Goal: Check status: Check status

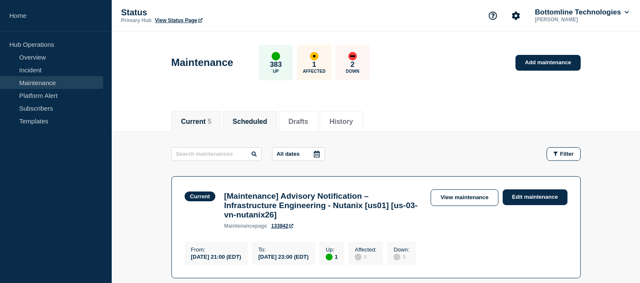
click at [261, 120] on button "Scheduled" at bounding box center [250, 122] width 35 height 8
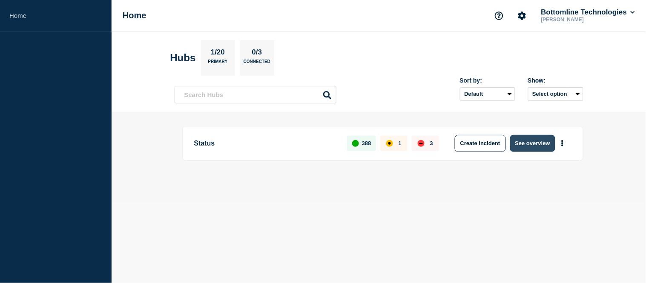
click at [524, 138] on button "See overview" at bounding box center [532, 143] width 45 height 17
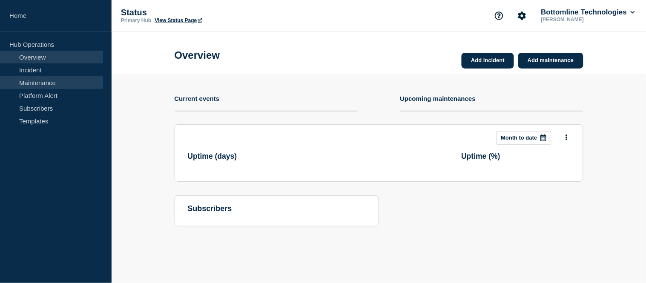
click at [49, 83] on link "Maintenance" at bounding box center [51, 82] width 103 height 13
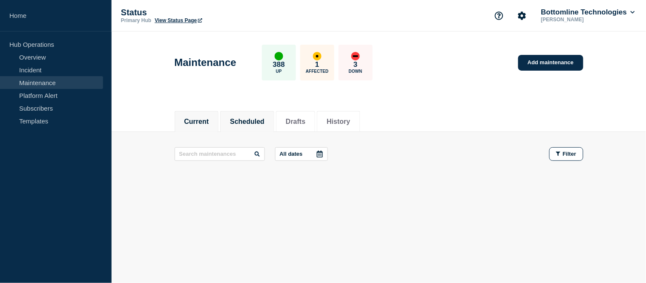
click at [258, 121] on button "Scheduled" at bounding box center [247, 122] width 35 height 8
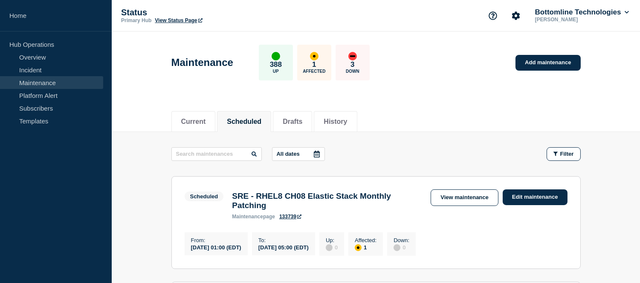
click at [320, 155] on icon at bounding box center [317, 154] width 6 height 7
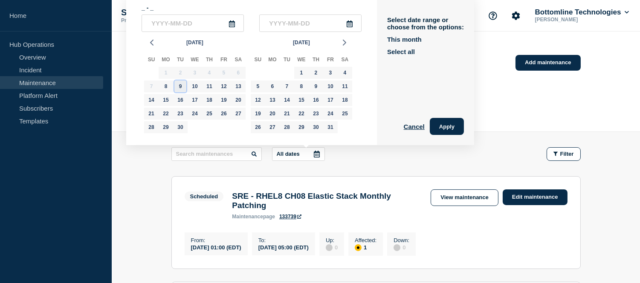
click at [178, 85] on div "9" at bounding box center [180, 87] width 12 height 12
type input "2025-09-09"
click at [178, 100] on div "16" at bounding box center [180, 100] width 12 height 12
type input "2025-09-16"
click at [179, 89] on div "9" at bounding box center [180, 87] width 12 height 12
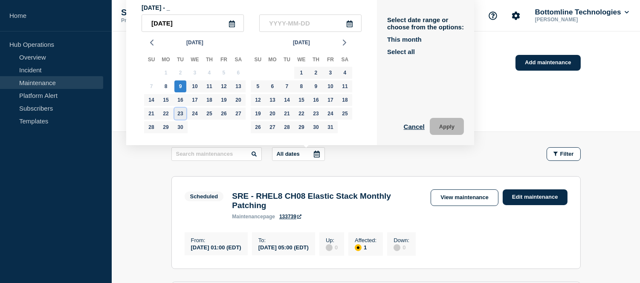
click at [180, 110] on div "23" at bounding box center [180, 114] width 12 height 12
type input "2025-09-23"
click at [457, 127] on button "Apply" at bounding box center [446, 126] width 34 height 17
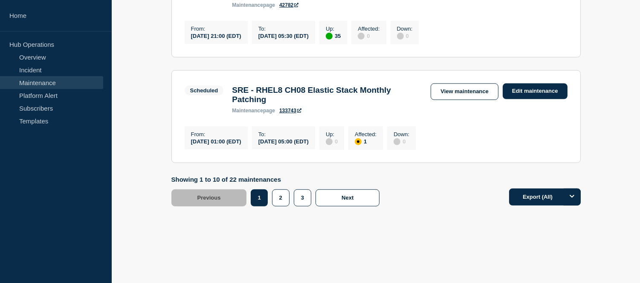
scroll to position [1161, 0]
